Goal: Check status: Check status

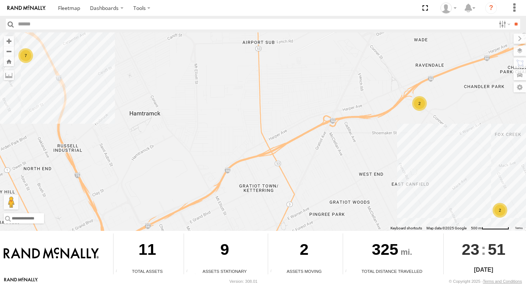
click at [421, 107] on div "2" at bounding box center [420, 103] width 15 height 15
